Goal: Task Accomplishment & Management: Use online tool/utility

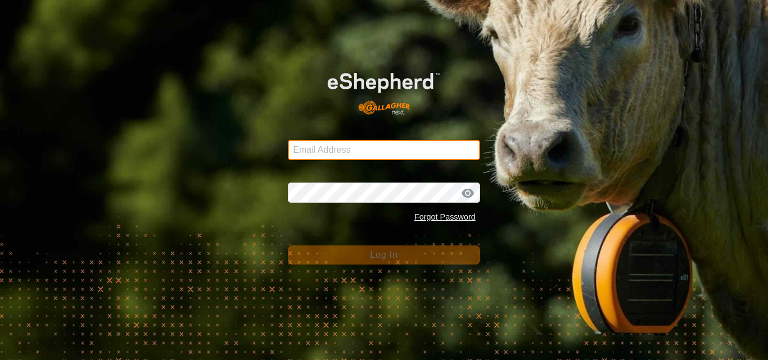
click at [324, 144] on input "Email Address" at bounding box center [384, 150] width 192 height 20
type input "jnerg84@gmail.com"
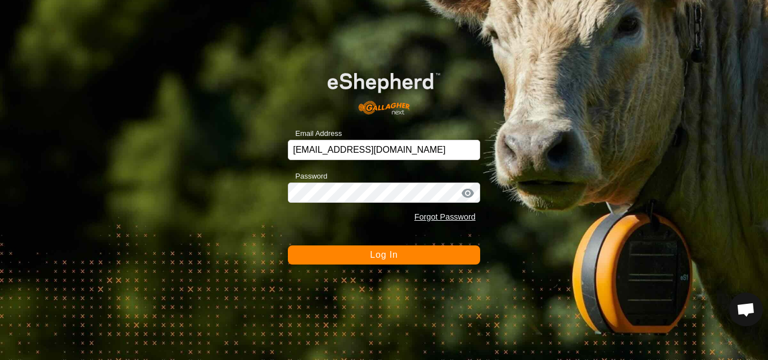
click at [362, 255] on button "Log In" at bounding box center [384, 255] width 192 height 19
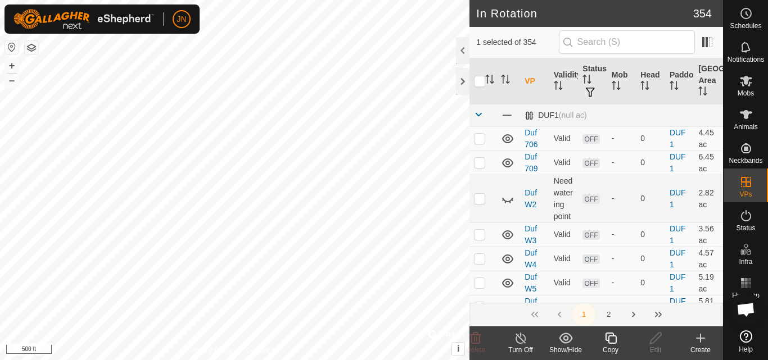
click at [609, 338] on icon at bounding box center [610, 338] width 11 height 11
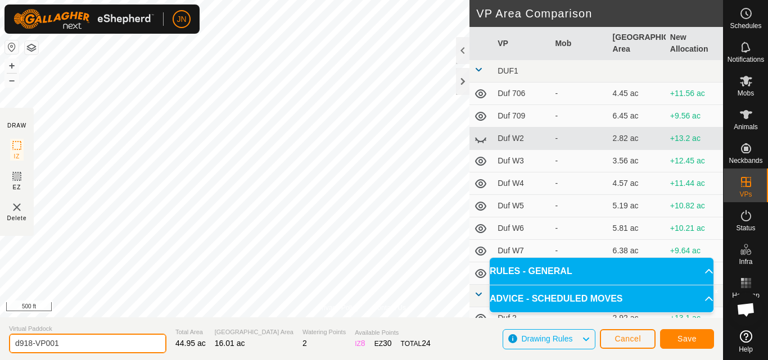
click at [66, 343] on input "d918-VP001" at bounding box center [87, 344] width 157 height 20
type input "d919"
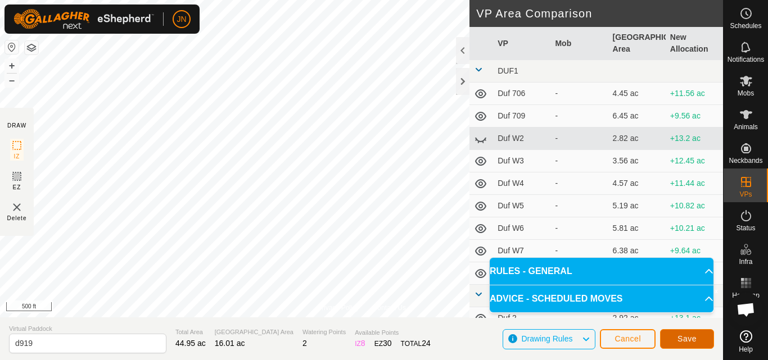
click at [686, 336] on span "Save" at bounding box center [686, 338] width 19 height 9
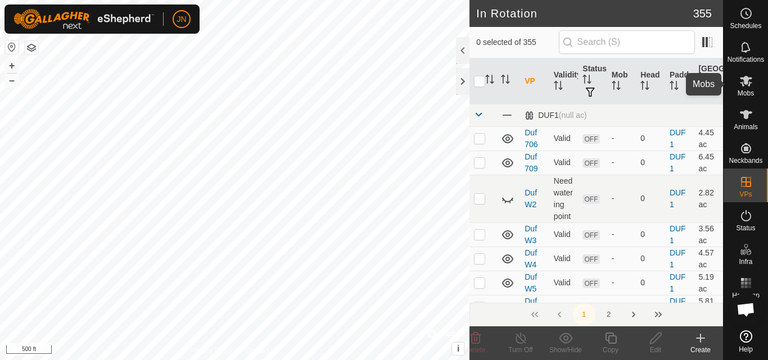
click at [746, 84] on icon at bounding box center [745, 81] width 12 height 11
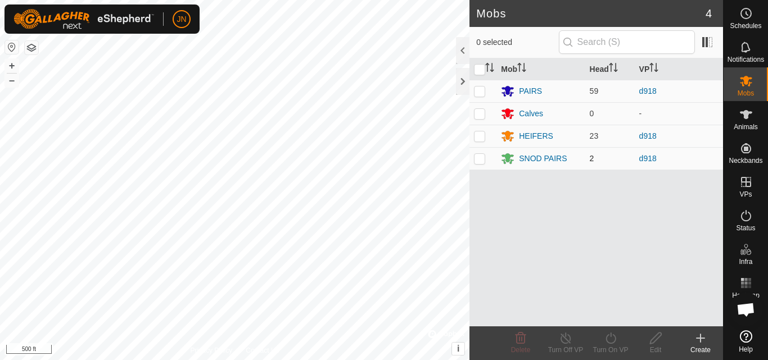
click at [478, 161] on p-checkbox at bounding box center [479, 158] width 11 height 9
checkbox input "true"
click at [478, 135] on p-checkbox at bounding box center [479, 135] width 11 height 9
checkbox input "true"
click at [480, 89] on p-checkbox at bounding box center [479, 91] width 11 height 9
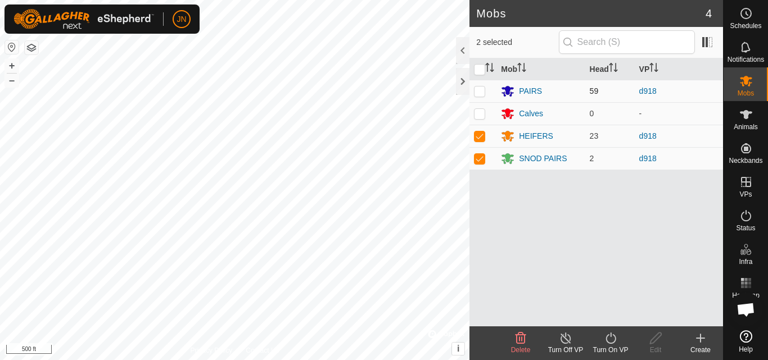
checkbox input "true"
click at [609, 338] on icon at bounding box center [610, 338] width 14 height 13
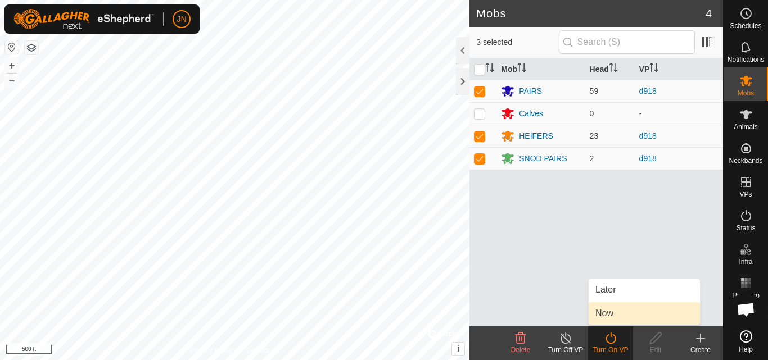
click at [604, 314] on link "Now" at bounding box center [643, 313] width 111 height 22
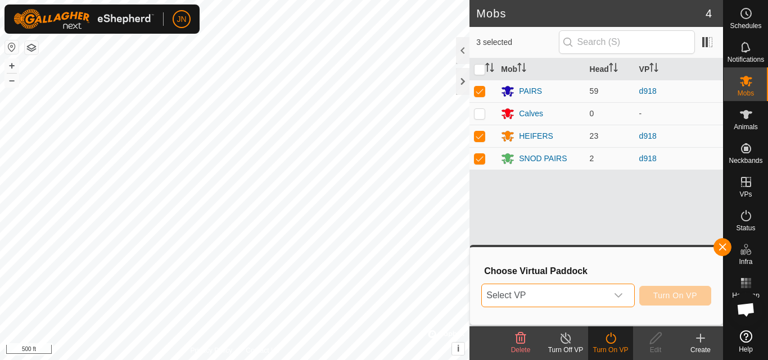
click at [557, 296] on span "Select VP" at bounding box center [544, 295] width 125 height 22
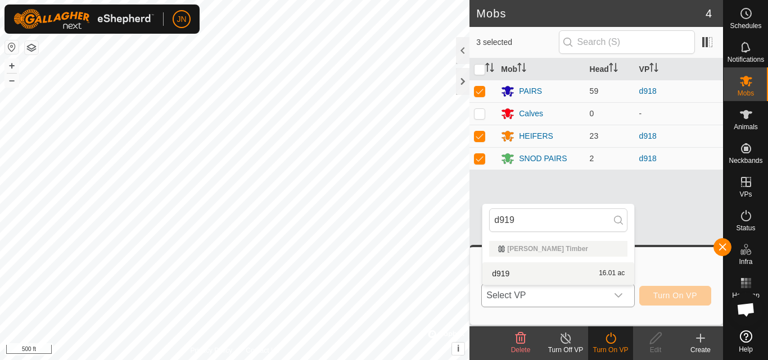
type input "d919"
click at [580, 271] on li "d919 16.01 ac" at bounding box center [558, 273] width 152 height 22
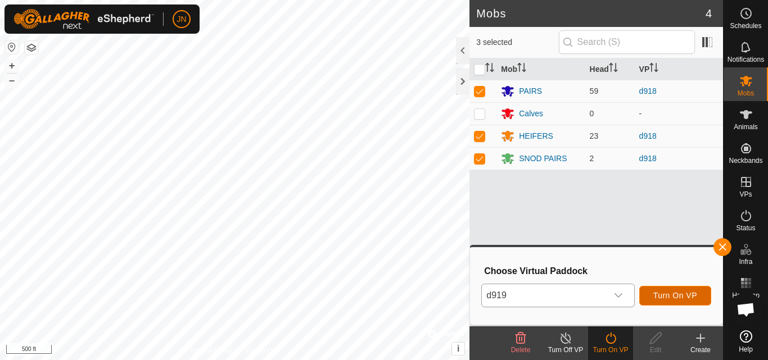
click at [684, 297] on span "Turn On VP" at bounding box center [675, 295] width 44 height 9
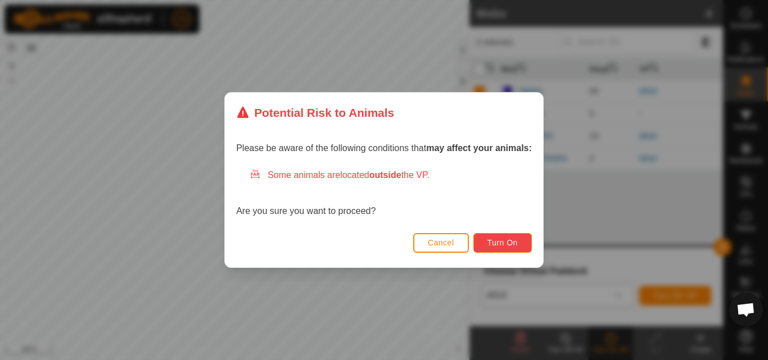
click at [509, 247] on span "Turn On" at bounding box center [502, 242] width 30 height 9
